Goal: Information Seeking & Learning: Learn about a topic

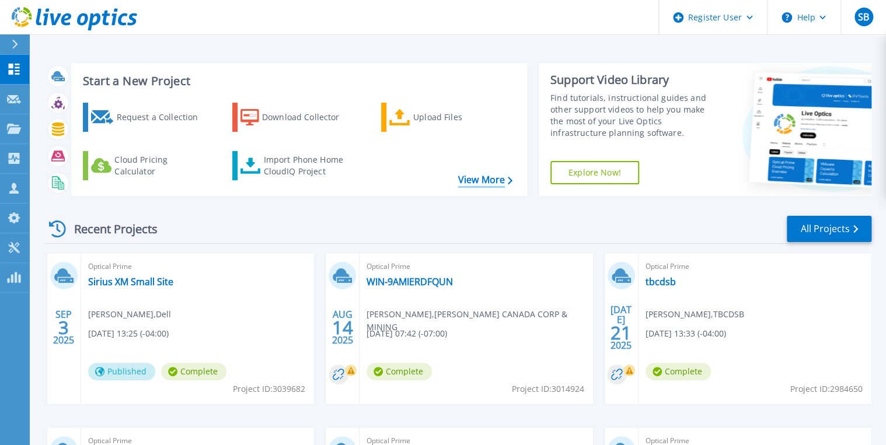
click at [497, 180] on link "View More" at bounding box center [485, 180] width 54 height 11
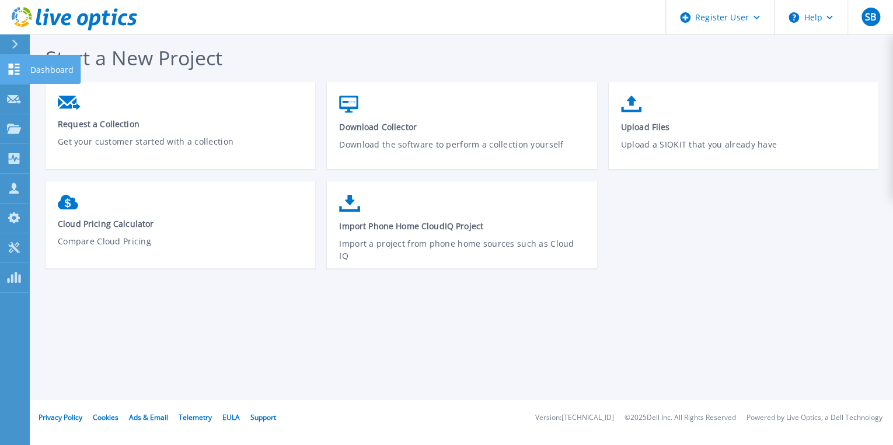
click at [18, 64] on icon at bounding box center [14, 69] width 14 height 11
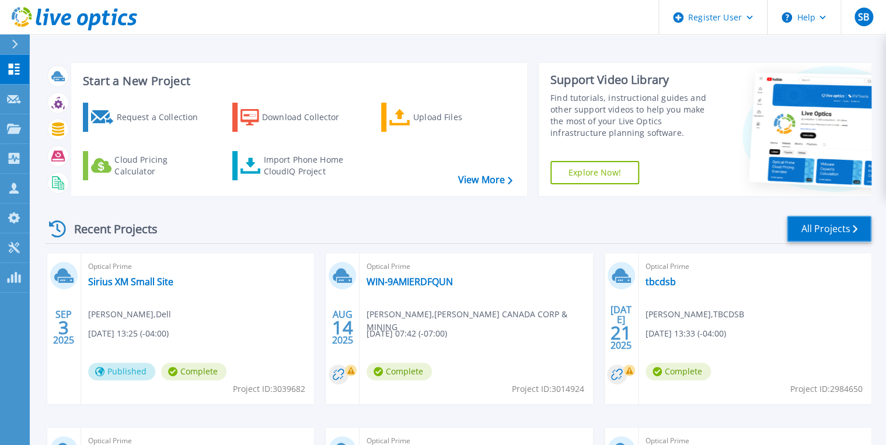
click at [817, 224] on link "All Projects" at bounding box center [829, 229] width 85 height 26
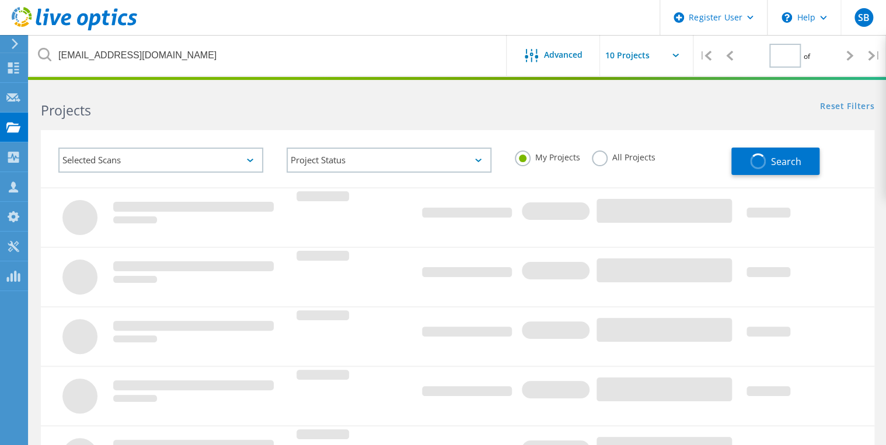
type input "1"
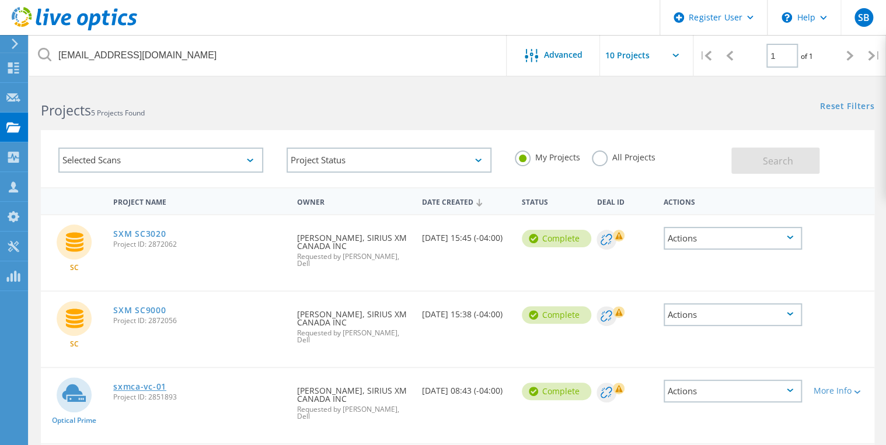
click at [151, 383] on link "sxmca-vc-01" at bounding box center [139, 387] width 53 height 8
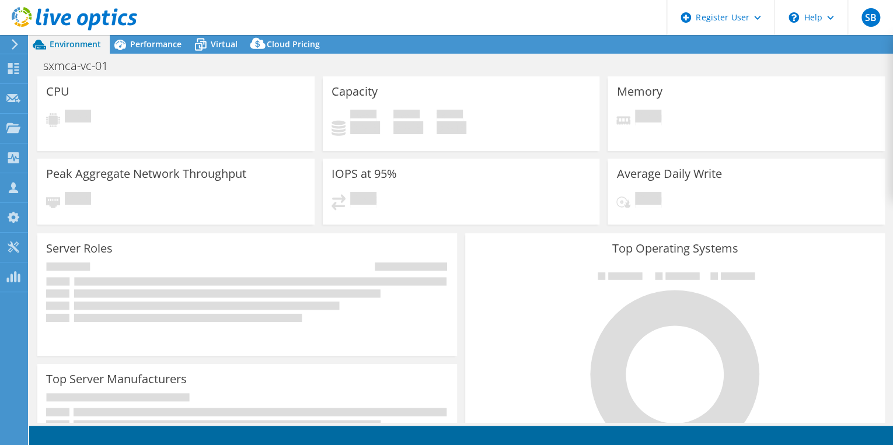
select select "Canada"
select select "USD"
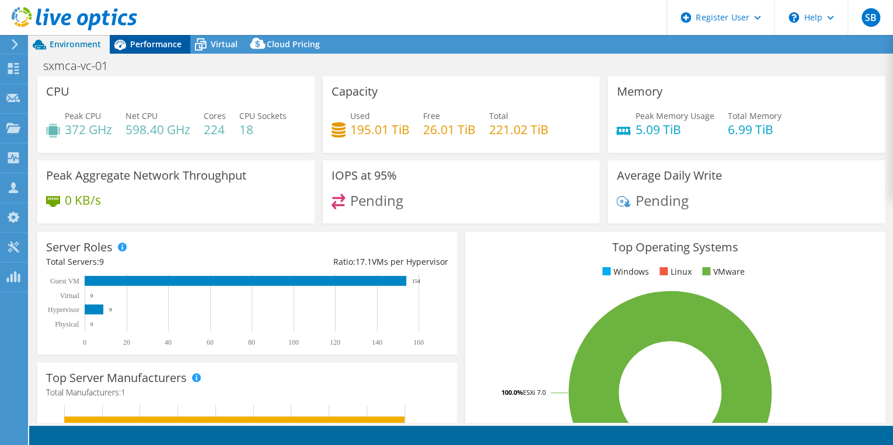
click at [162, 43] on span "Performance" at bounding box center [155, 44] width 51 height 11
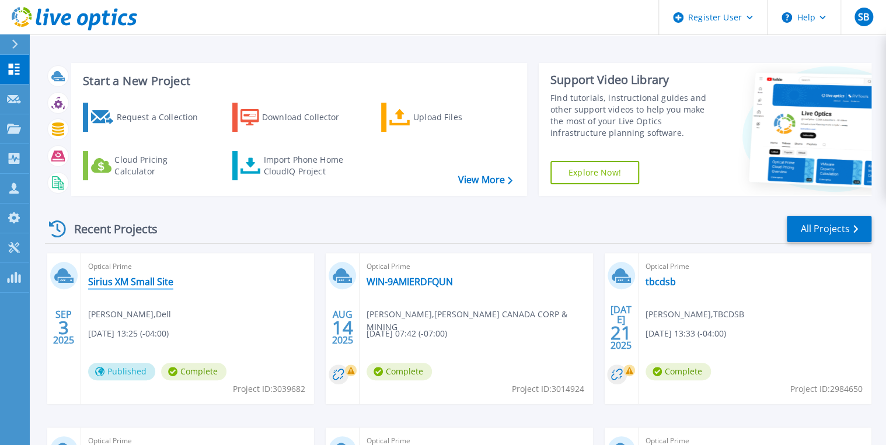
click at [158, 282] on link "Sirius XM Small Site" at bounding box center [130, 282] width 85 height 12
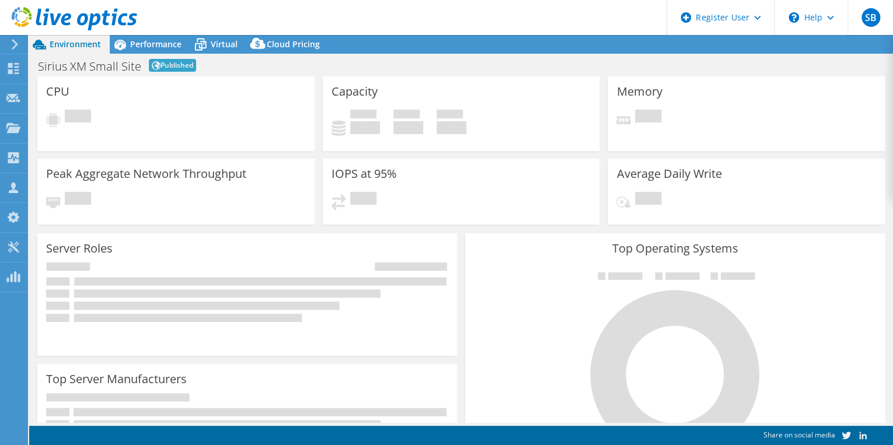
select select "USD"
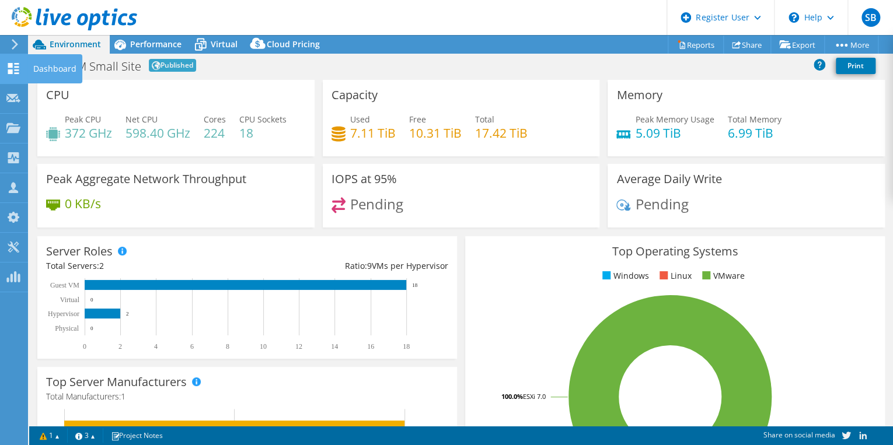
click at [16, 72] on use at bounding box center [13, 68] width 11 height 11
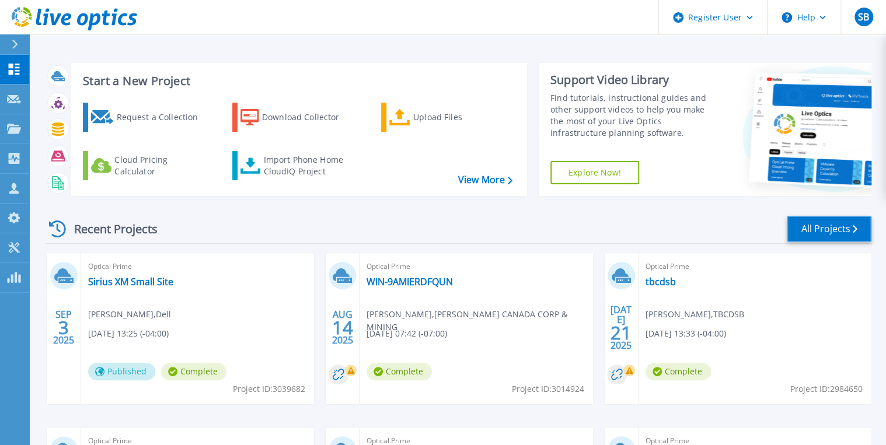
click at [811, 225] on link "All Projects" at bounding box center [829, 229] width 85 height 26
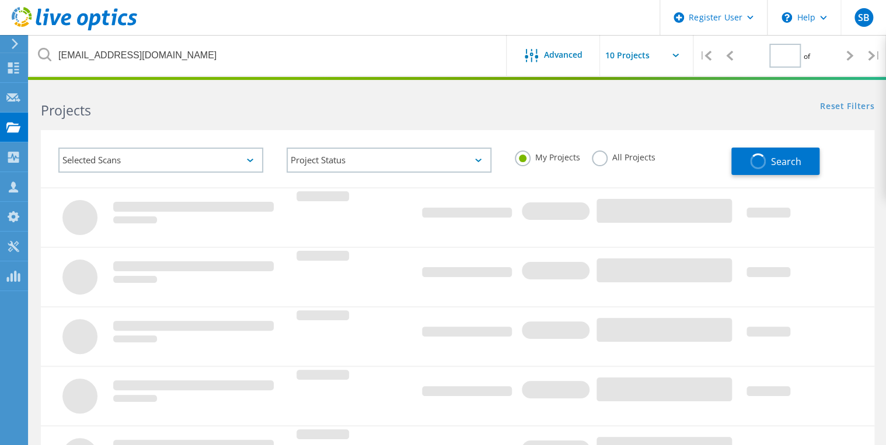
type input "1"
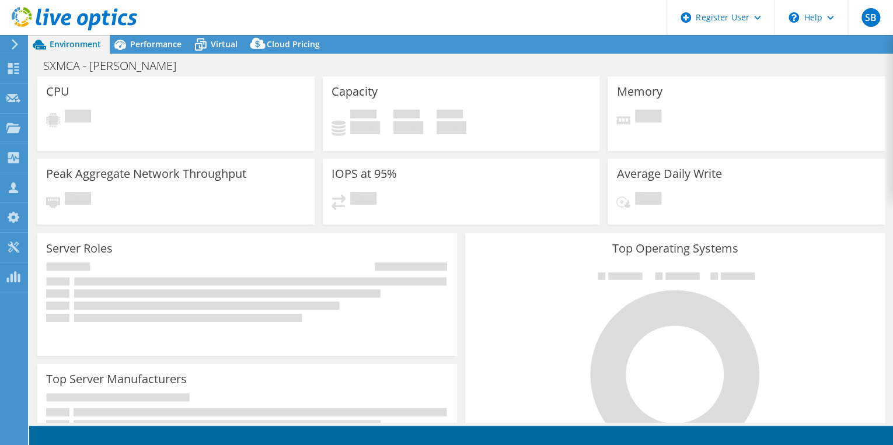
select select "[GEOGRAPHIC_DATA]"
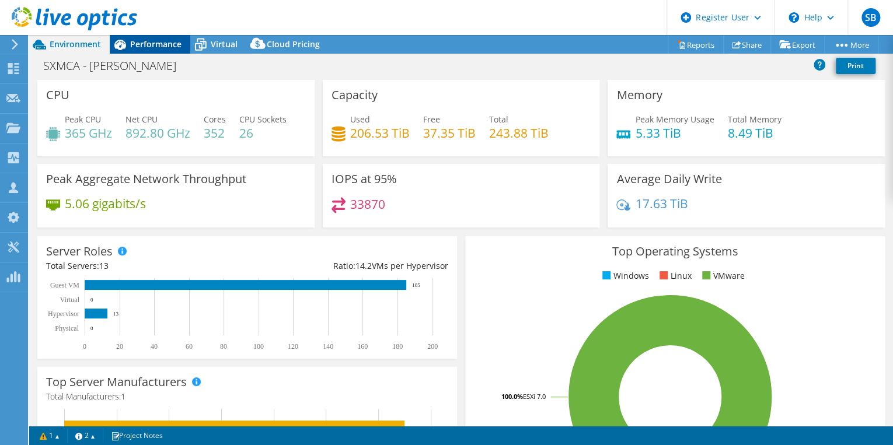
click at [160, 42] on span "Performance" at bounding box center [155, 44] width 51 height 11
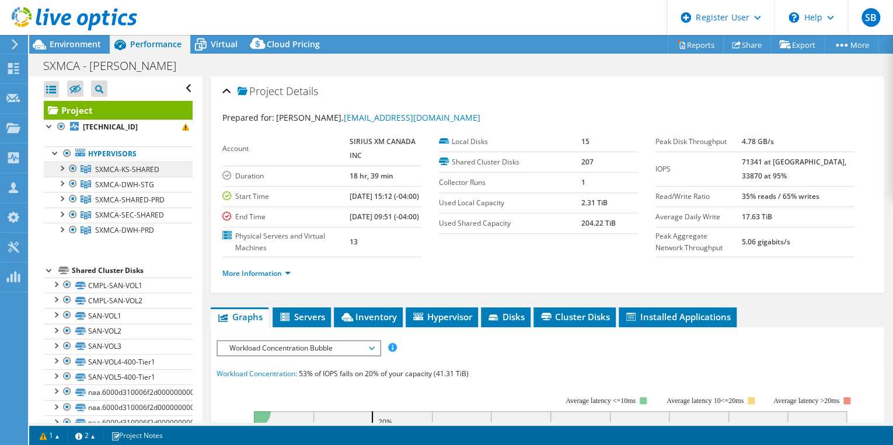
click at [130, 170] on span "SXMCA-KS-SHARED" at bounding box center [127, 170] width 64 height 10
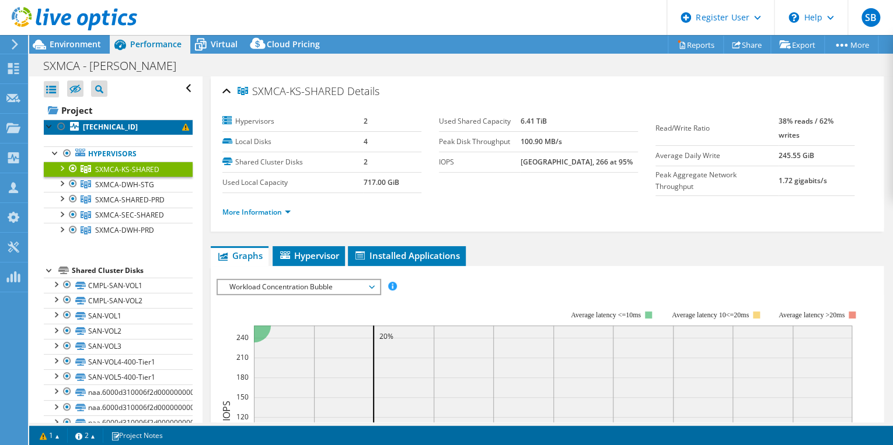
click at [100, 128] on b "[TECHNICAL_ID]" at bounding box center [110, 127] width 55 height 10
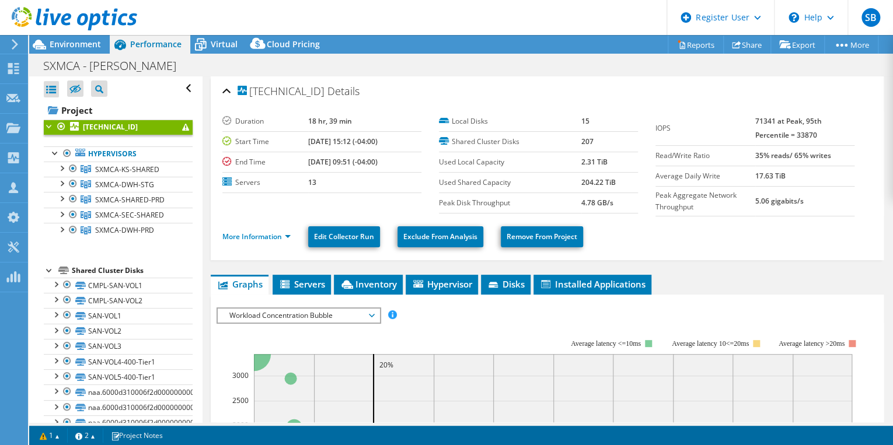
click at [374, 280] on span "Inventory" at bounding box center [368, 284] width 57 height 12
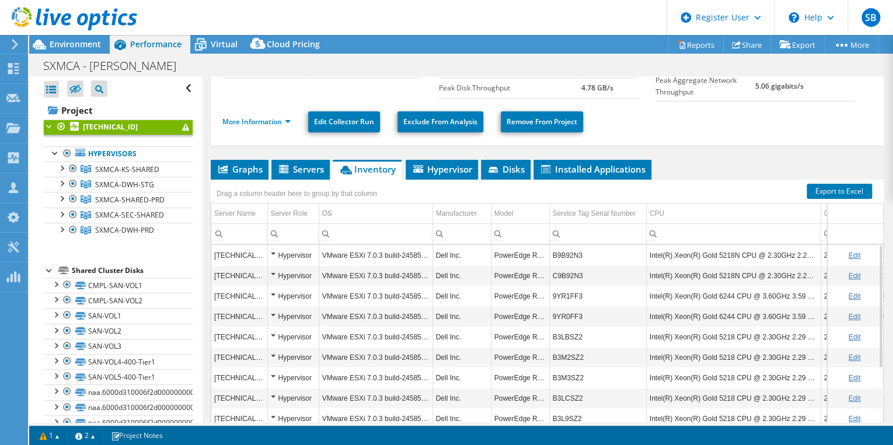
scroll to position [114, 0]
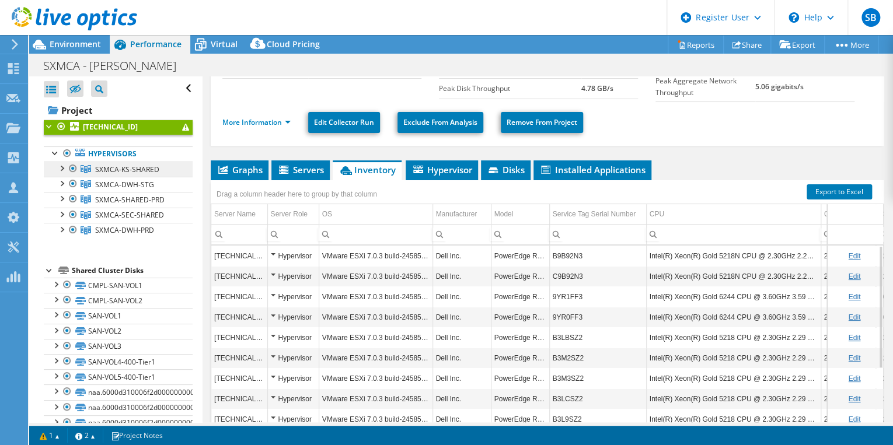
click at [130, 171] on span "SXMCA-KS-SHARED" at bounding box center [127, 170] width 64 height 10
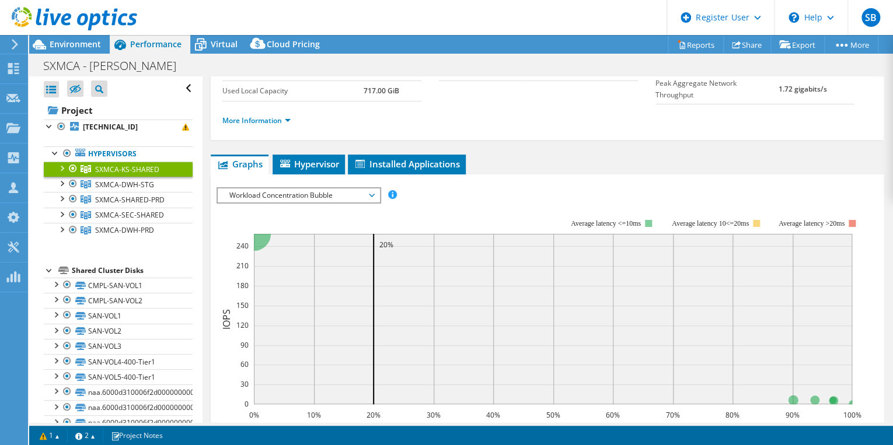
scroll to position [0, 0]
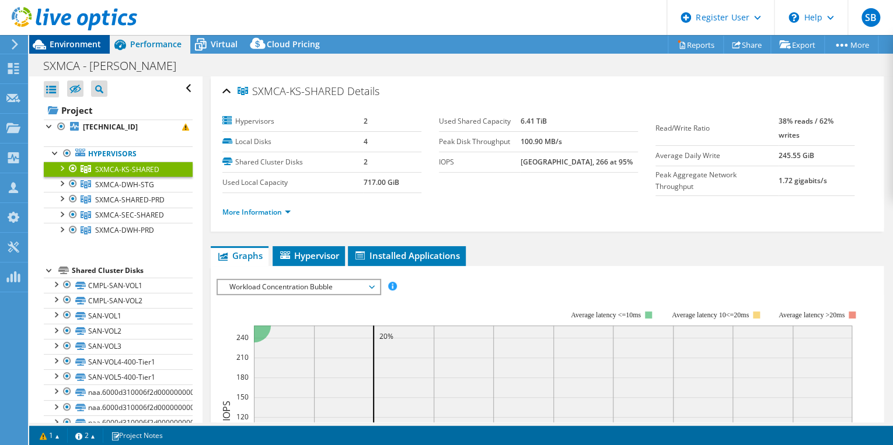
click at [82, 39] on span "Environment" at bounding box center [75, 44] width 51 height 11
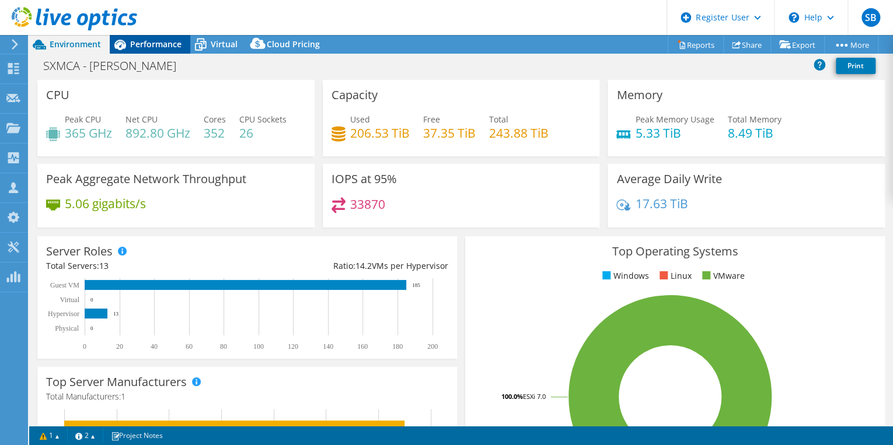
click at [166, 42] on span "Performance" at bounding box center [155, 44] width 51 height 11
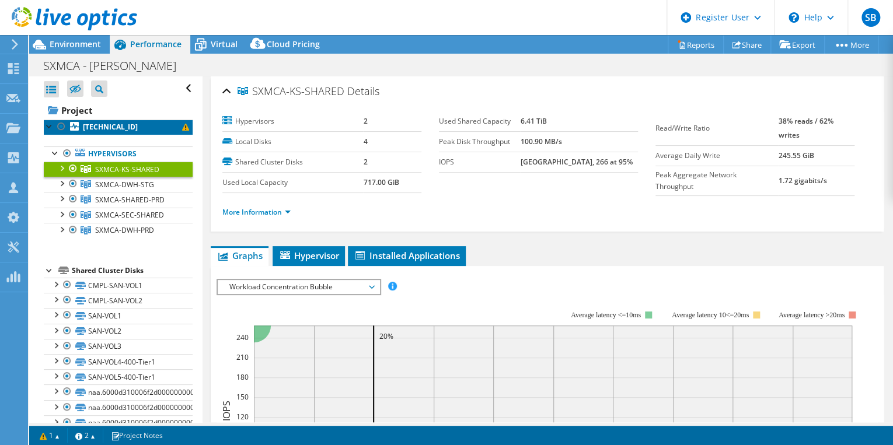
click at [111, 128] on b "[TECHNICAL_ID]" at bounding box center [110, 127] width 55 height 10
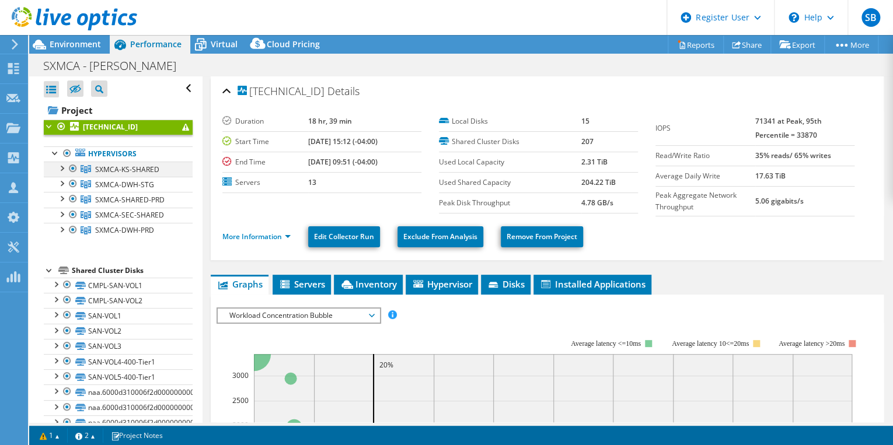
click at [63, 168] on div at bounding box center [61, 168] width 12 height 12
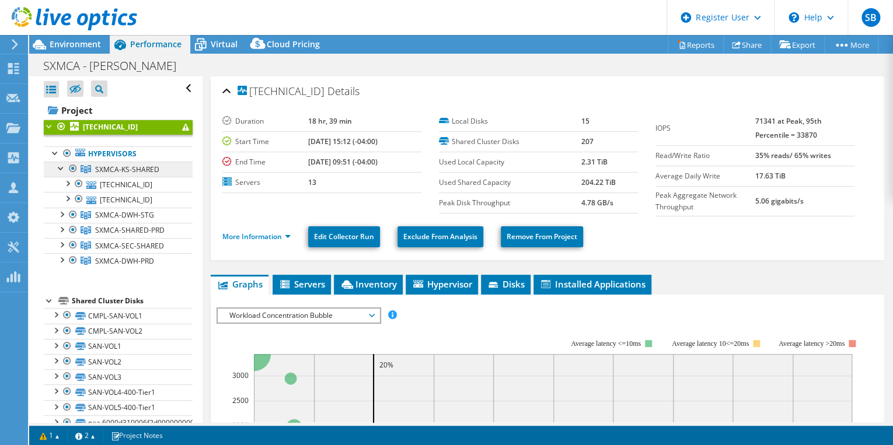
click at [123, 170] on span "SXMCA-KS-SHARED" at bounding box center [127, 170] width 64 height 10
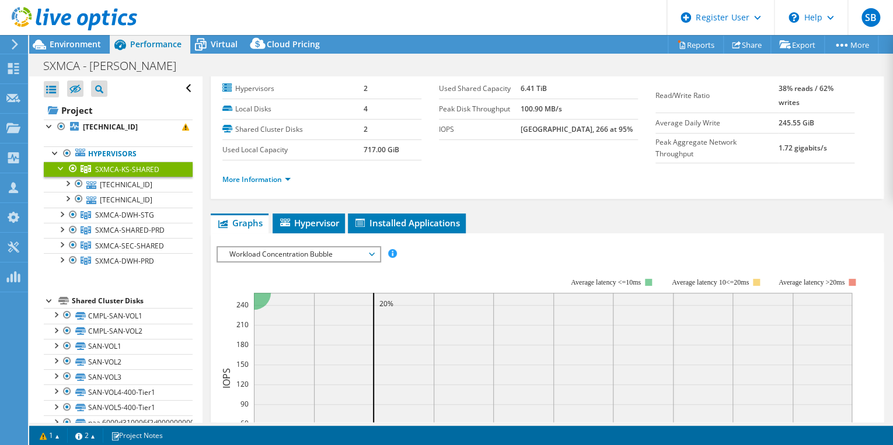
scroll to position [41, 0]
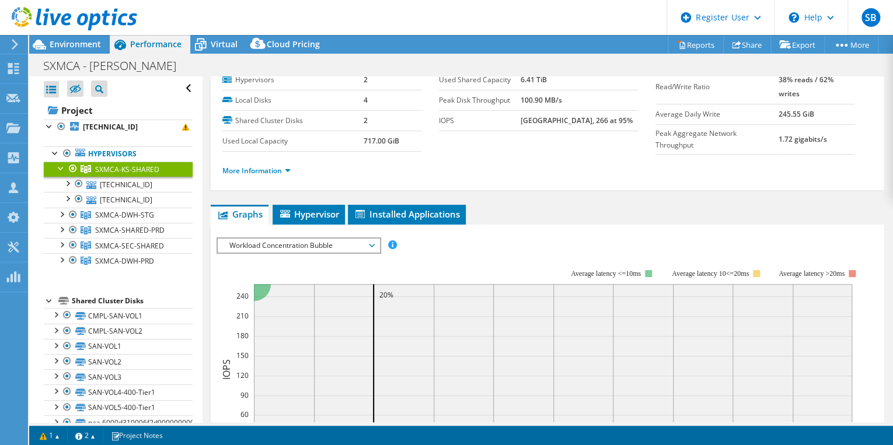
click at [372, 240] on span "Workload Concentration Bubble" at bounding box center [299, 246] width 150 height 14
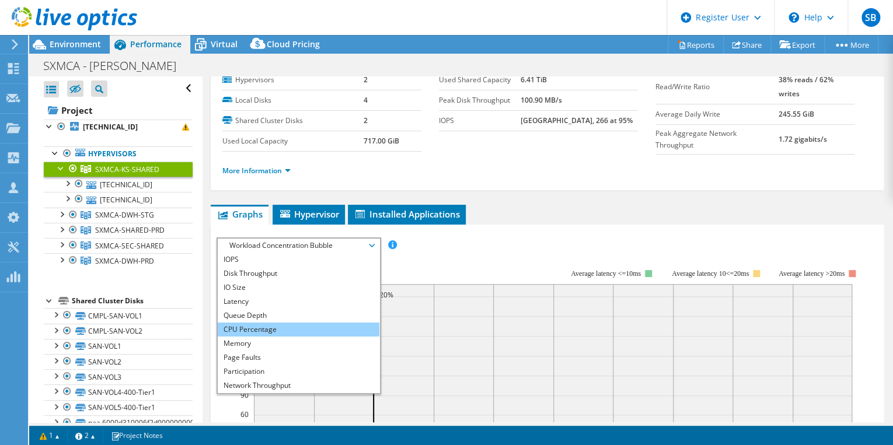
click at [264, 329] on li "CPU Percentage" at bounding box center [299, 330] width 162 height 14
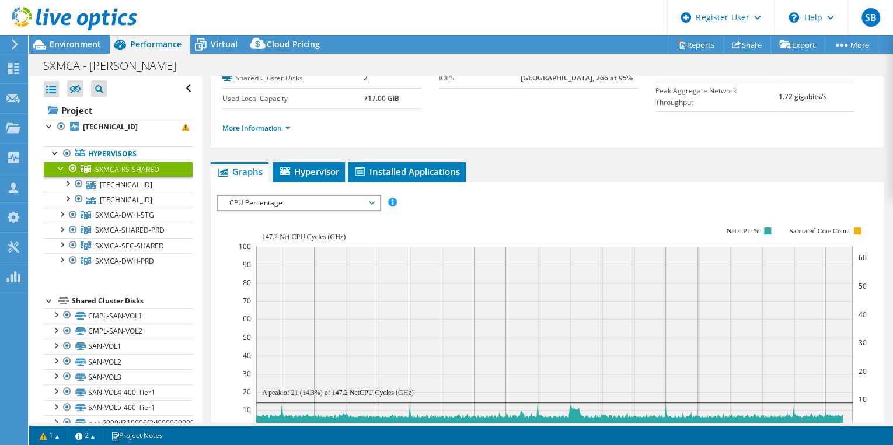
scroll to position [140, 0]
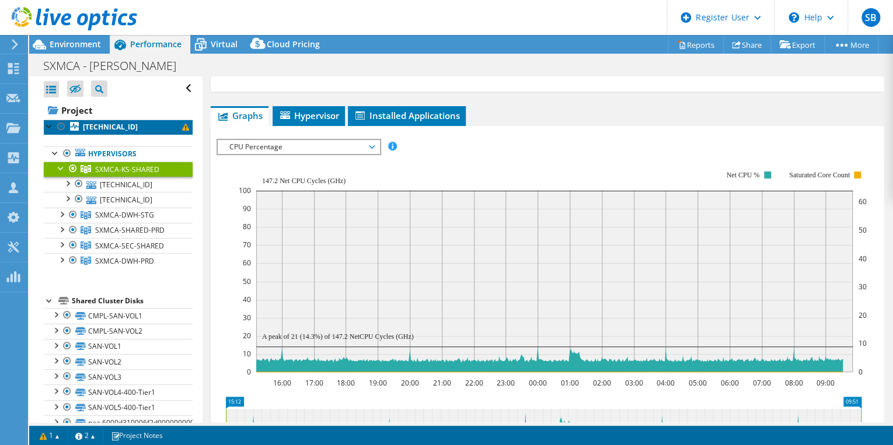
click at [100, 127] on b "[TECHNICAL_ID]" at bounding box center [110, 127] width 55 height 10
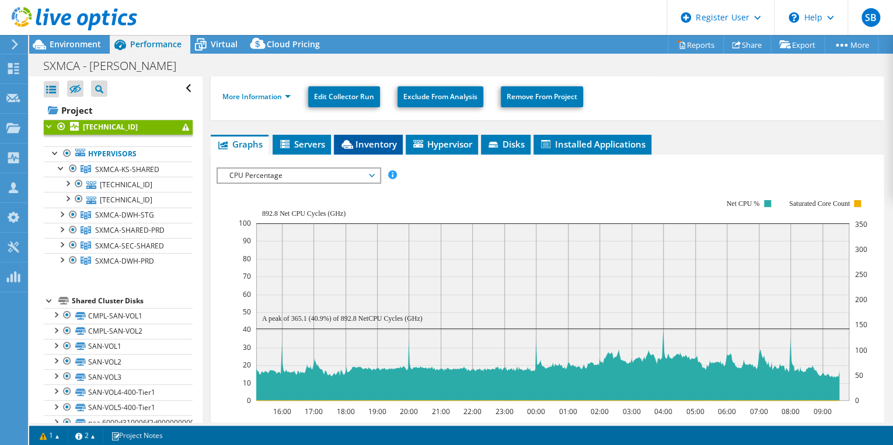
click at [377, 147] on li "Inventory" at bounding box center [368, 145] width 69 height 20
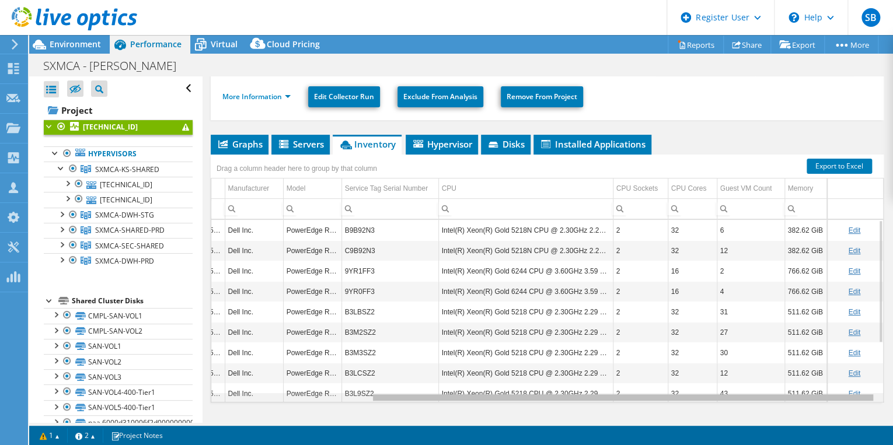
scroll to position [0, 212]
drag, startPoint x: 629, startPoint y: 395, endPoint x: 829, endPoint y: 389, distance: 200.3
click at [829, 389] on body "SB Dell User [PERSON_NAME] [PERSON_NAME][EMAIL_ADDRESS][PERSON_NAME][DOMAIN_NAM…" at bounding box center [446, 222] width 893 height 445
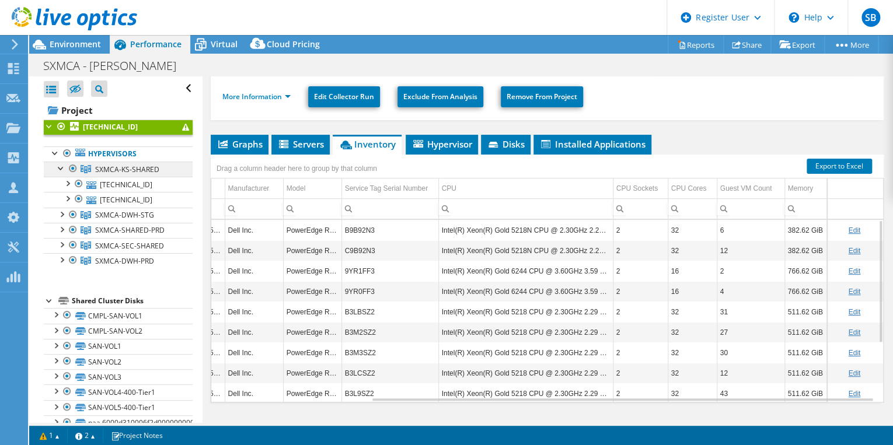
click at [109, 169] on span "SXMCA-KS-SHARED" at bounding box center [127, 170] width 64 height 10
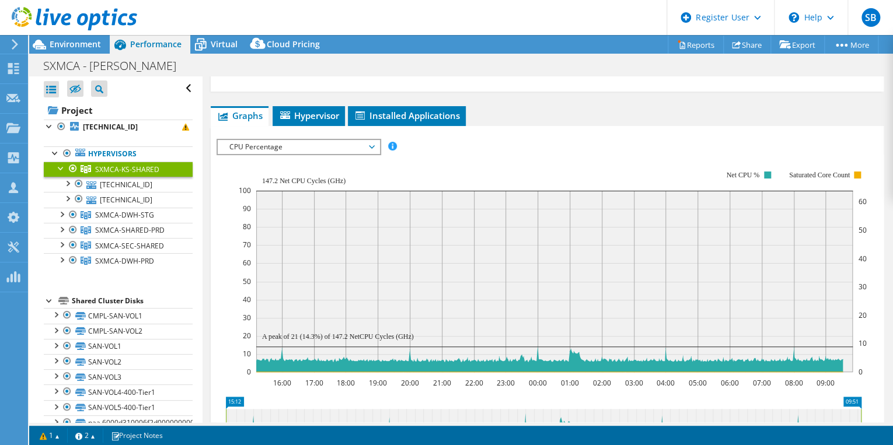
click at [413, 66] on div "SXMCA - [PERSON_NAME] Print" at bounding box center [461, 66] width 864 height 22
click at [371, 142] on span "CPU Percentage" at bounding box center [299, 147] width 150 height 14
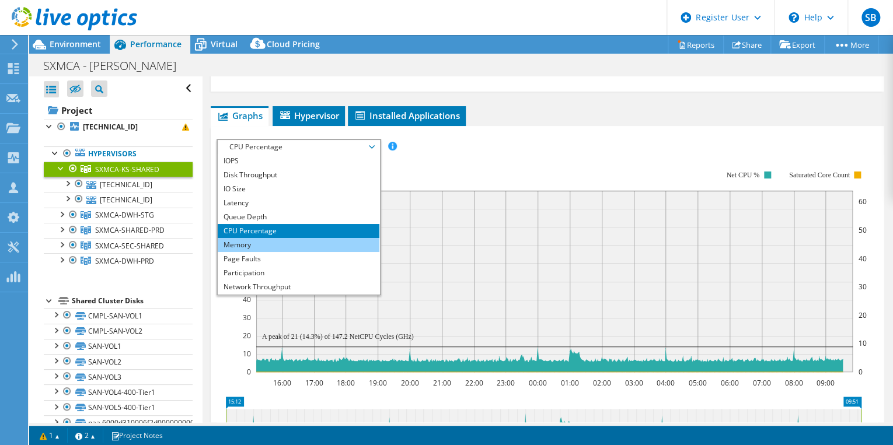
click at [261, 243] on li "Memory" at bounding box center [299, 245] width 162 height 14
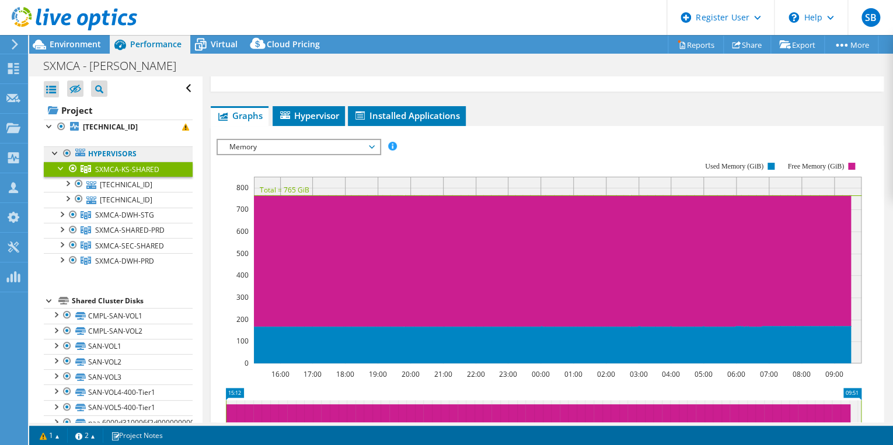
click at [99, 150] on link "Hypervisors" at bounding box center [118, 153] width 149 height 15
click at [110, 152] on link "Hypervisors" at bounding box center [118, 153] width 149 height 15
click at [112, 128] on b "[TECHNICAL_ID]" at bounding box center [110, 127] width 55 height 10
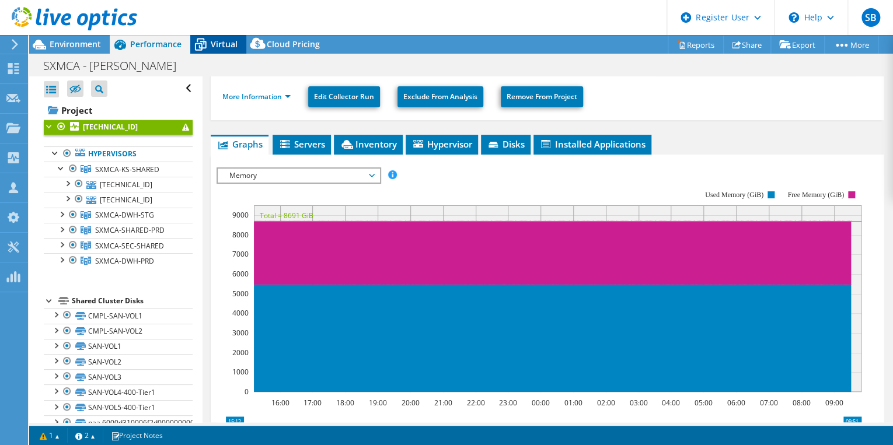
click at [222, 44] on span "Virtual" at bounding box center [224, 44] width 27 height 11
